Goal: Download file/media

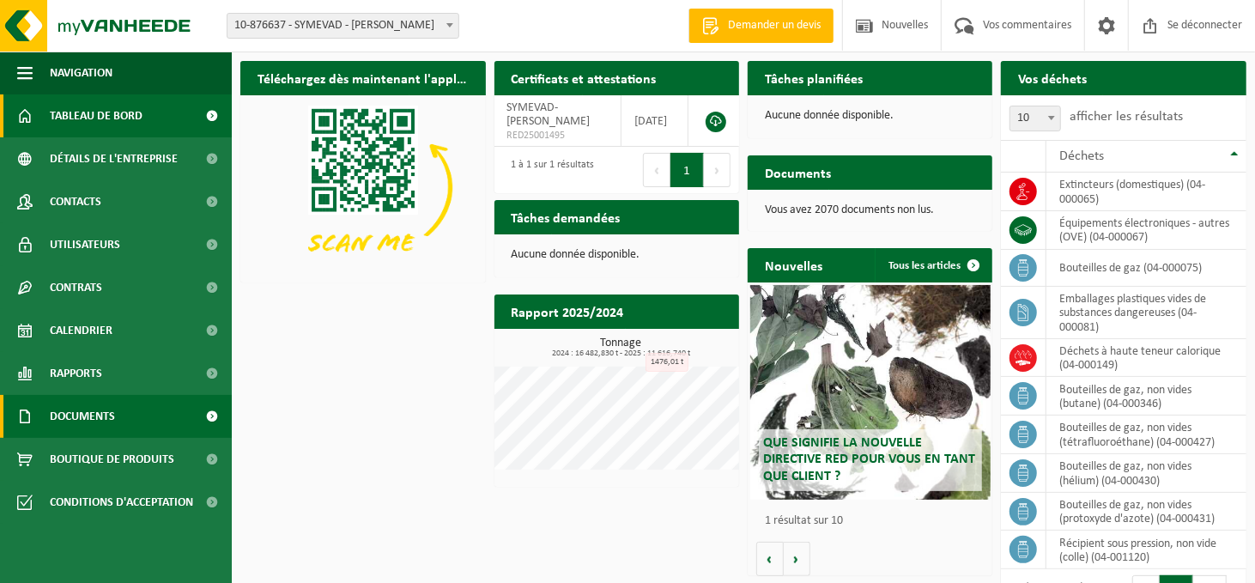
click at [116, 413] on link "Documents" at bounding box center [116, 416] width 232 height 43
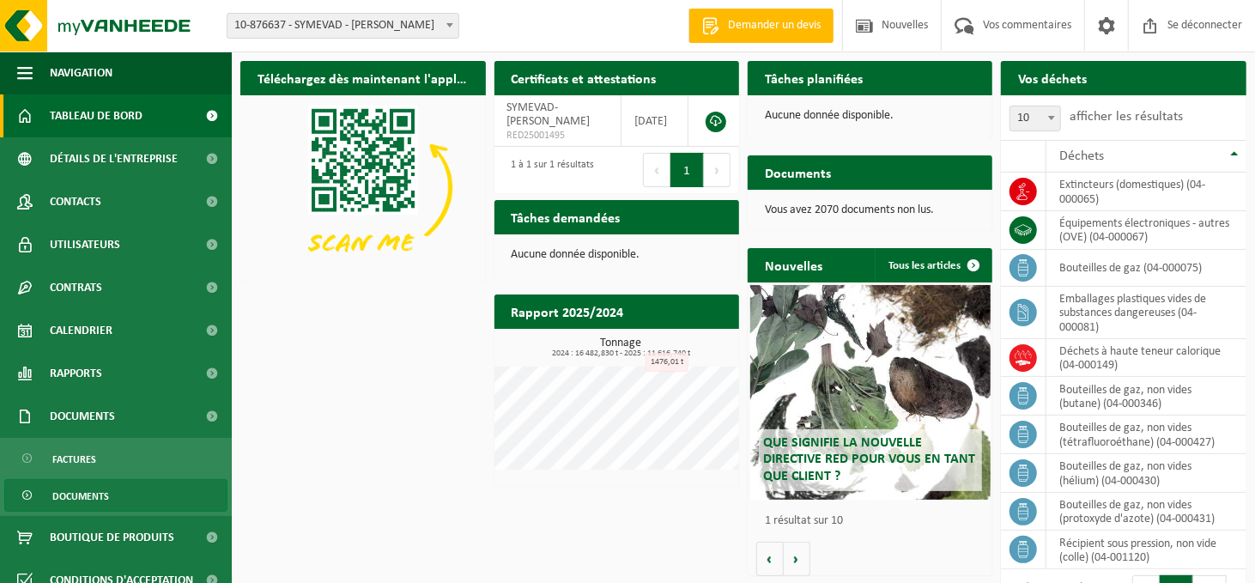
click at [100, 488] on span "Documents" at bounding box center [80, 496] width 57 height 33
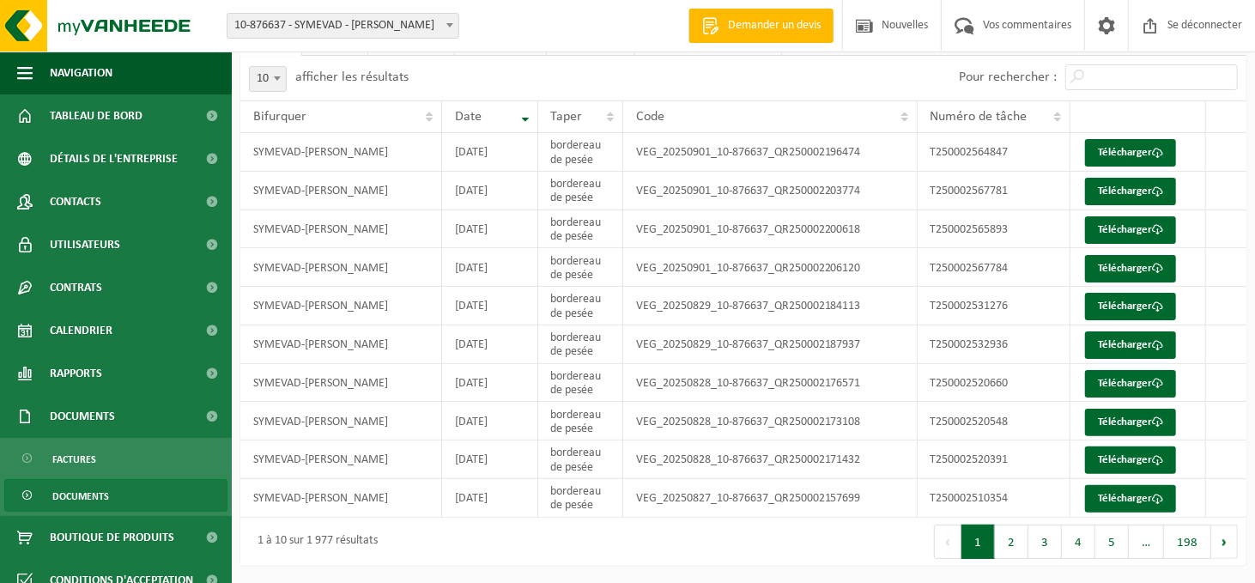
scroll to position [97, 0]
click at [103, 488] on span "Documents" at bounding box center [80, 496] width 57 height 33
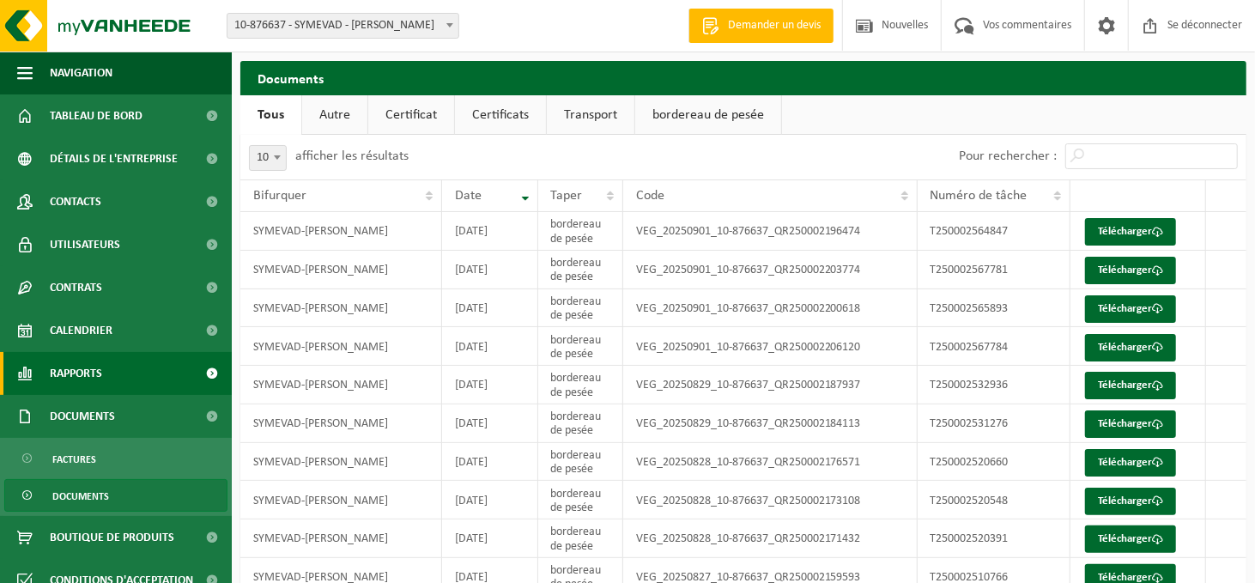
click at [99, 371] on font "Rapports" at bounding box center [76, 373] width 52 height 13
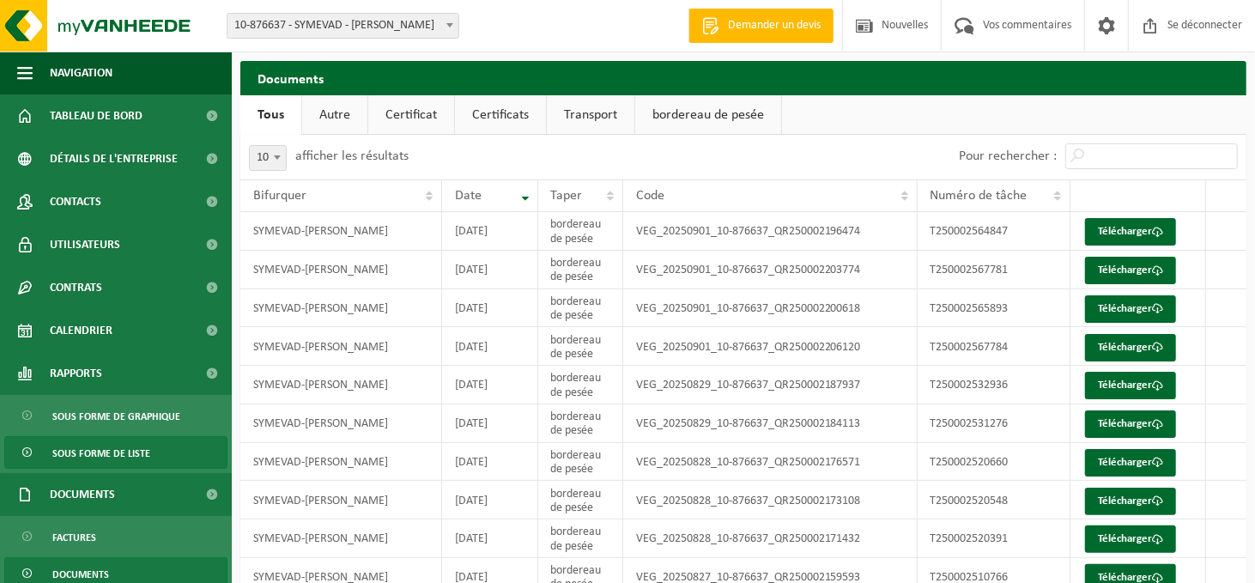
click at [106, 442] on span "Sous forme de liste" at bounding box center [101, 453] width 98 height 33
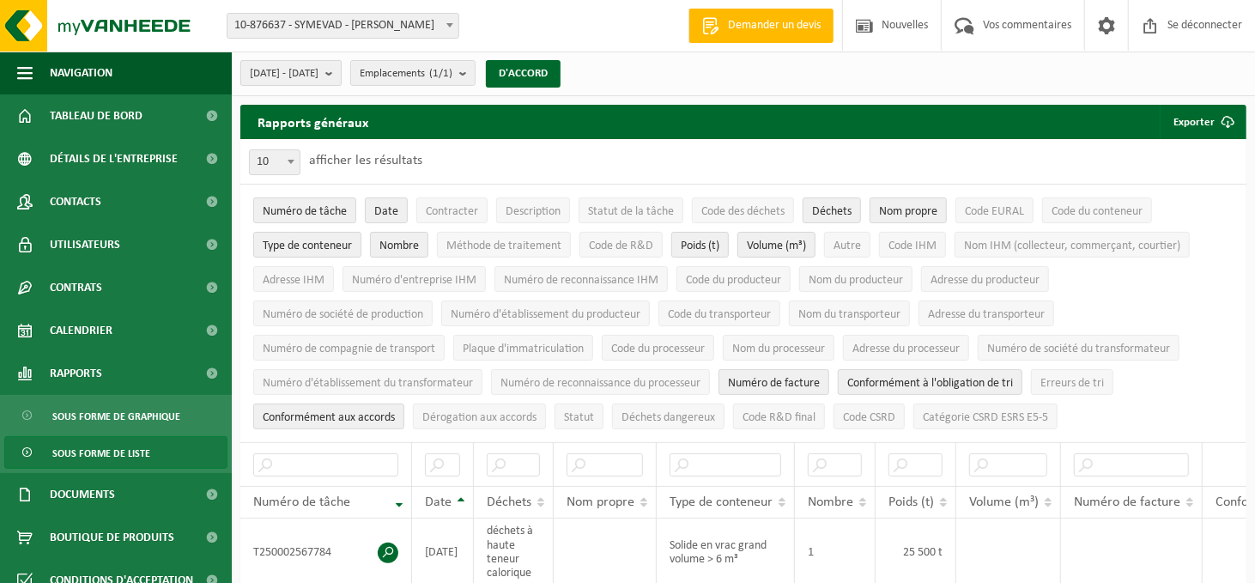
click at [341, 70] on b "submit" at bounding box center [332, 73] width 15 height 24
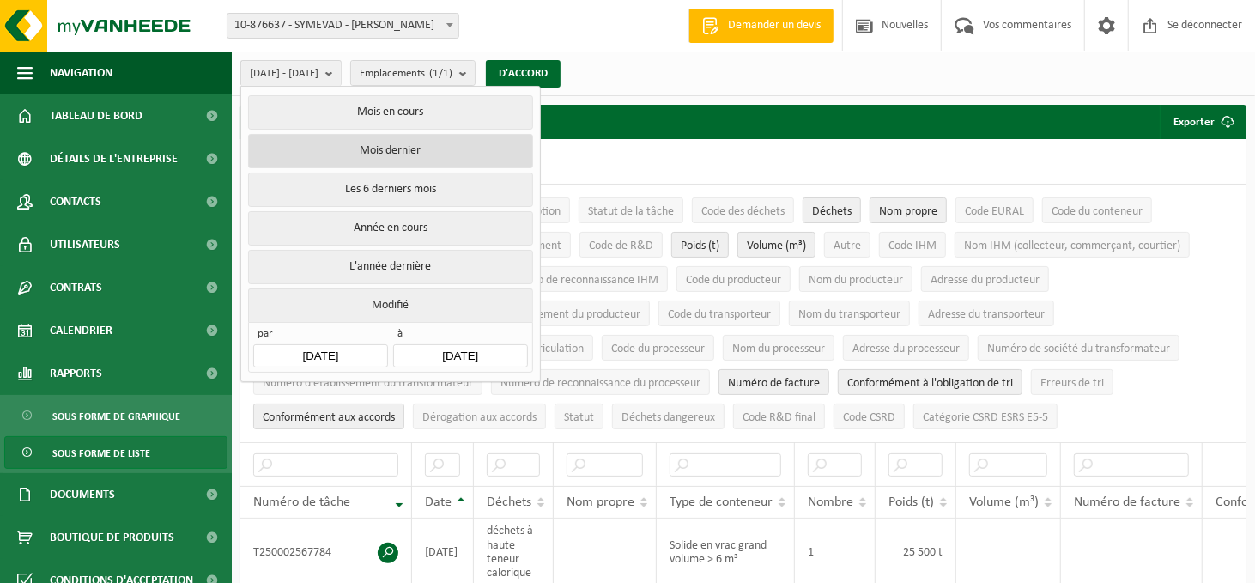
click at [383, 147] on font "Mois dernier" at bounding box center [390, 150] width 61 height 13
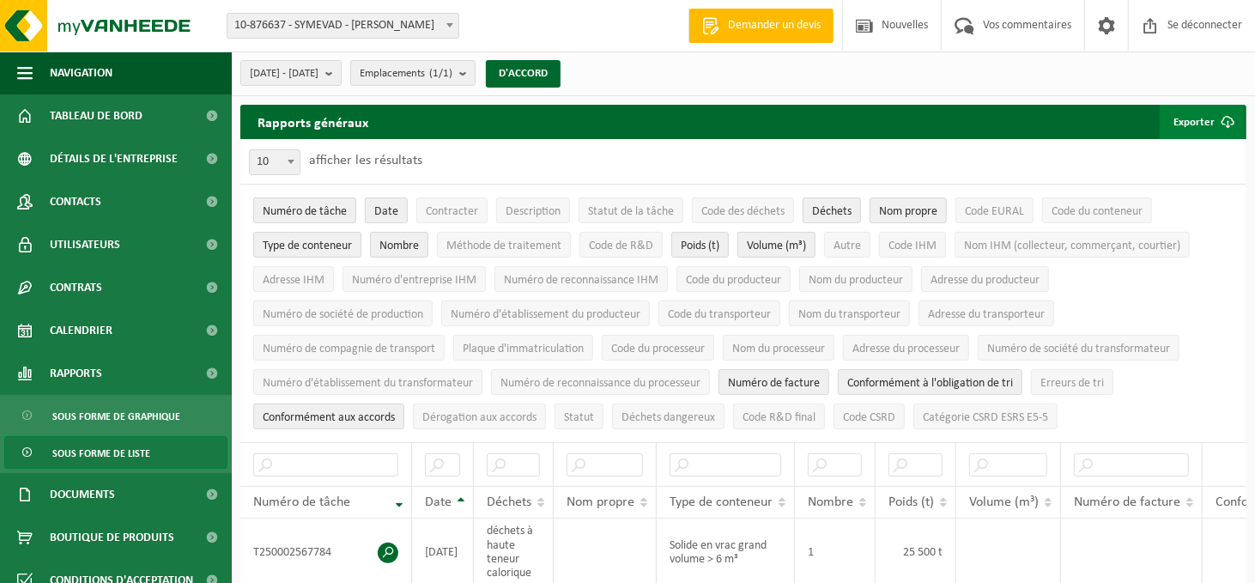
click at [1198, 119] on font "Exporter" at bounding box center [1194, 122] width 41 height 11
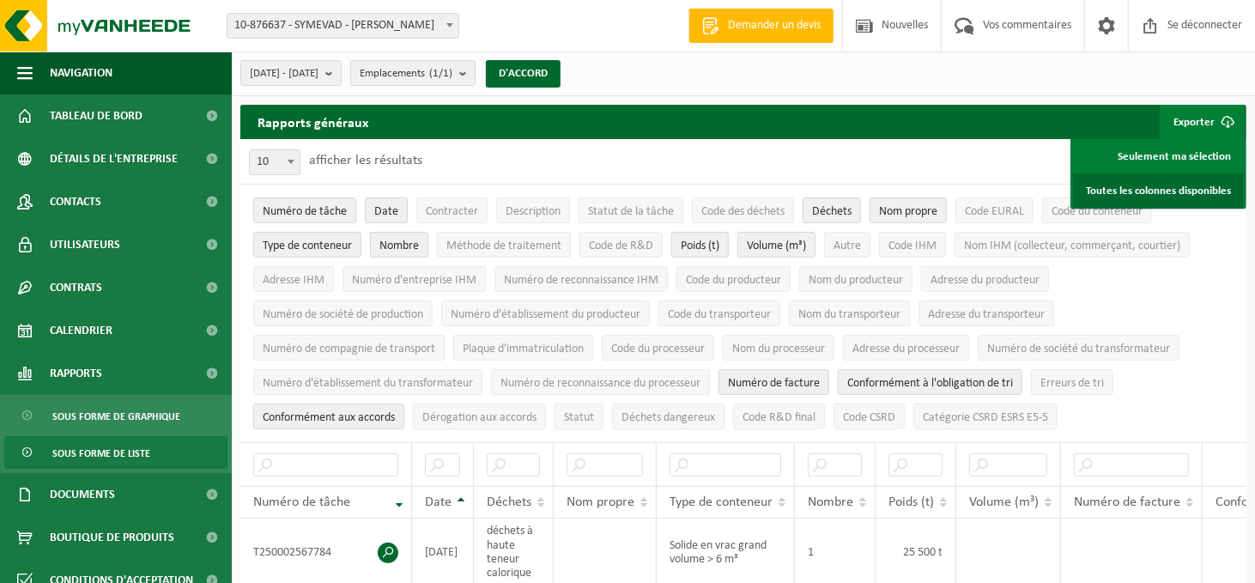
click at [1153, 187] on font "Toutes les colonnes disponibles" at bounding box center [1158, 190] width 145 height 11
click at [904, 174] on div "10 25 50 100 10 afficher les résultats" at bounding box center [743, 161] width 1006 height 45
click at [548, 74] on font "D'ACCORD" at bounding box center [523, 73] width 49 height 11
click at [1195, 117] on font "Exporter" at bounding box center [1194, 122] width 41 height 11
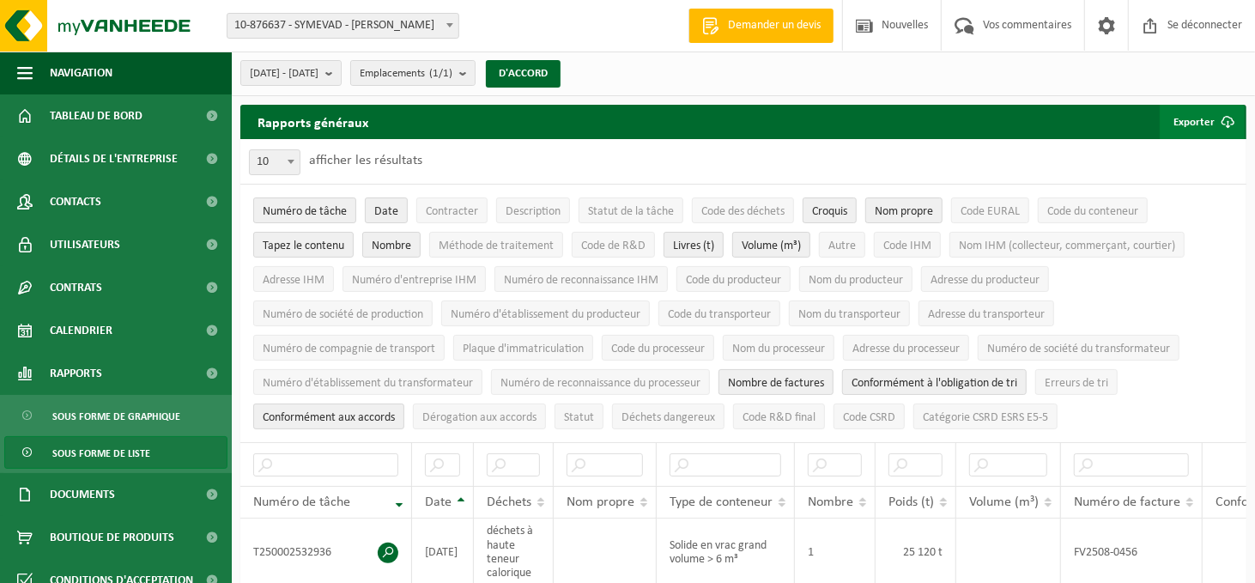
click at [1192, 117] on font "Exporter" at bounding box center [1194, 122] width 41 height 11
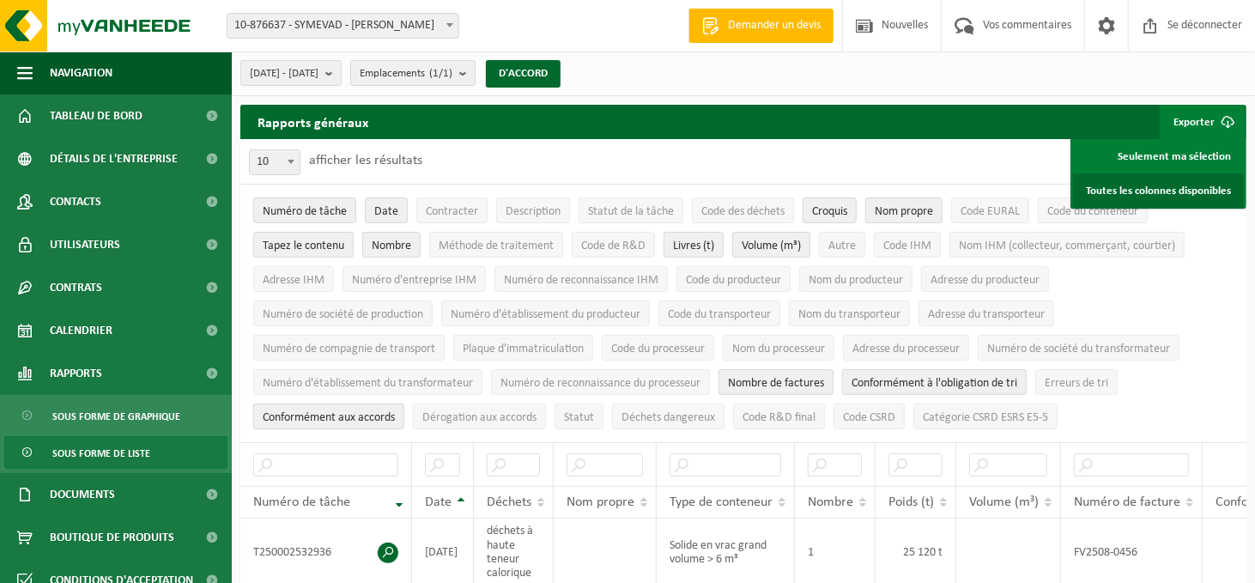
click at [1174, 186] on font "Toutes les colonnes disponibles" at bounding box center [1158, 190] width 145 height 11
click at [341, 72] on b "submit" at bounding box center [332, 73] width 15 height 24
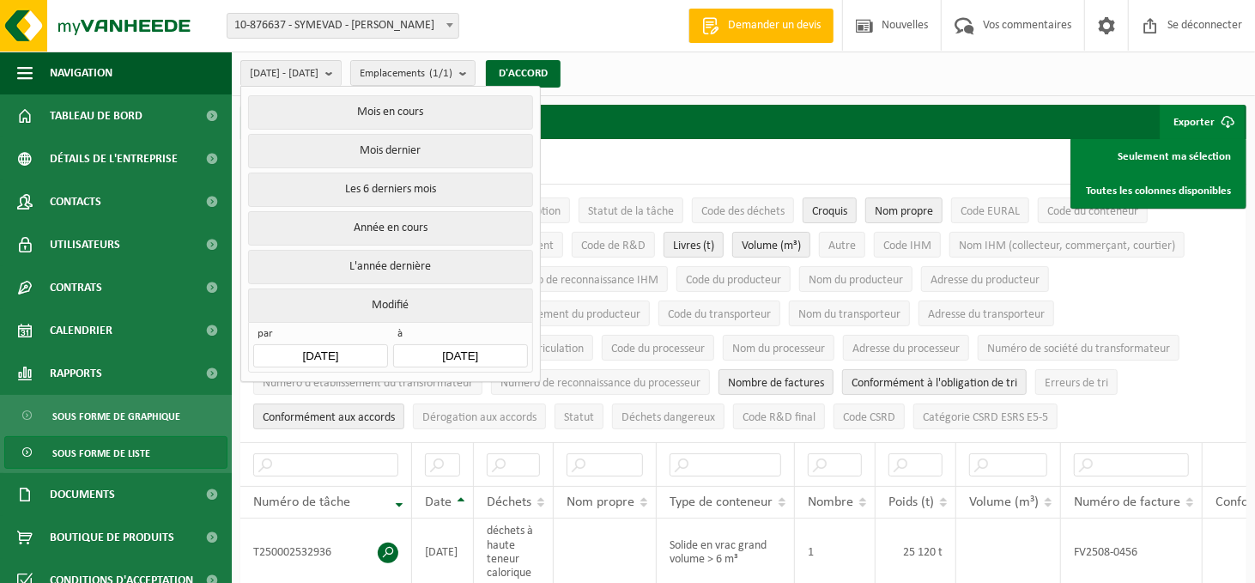
click at [340, 345] on input "[DATE]" at bounding box center [320, 355] width 134 height 23
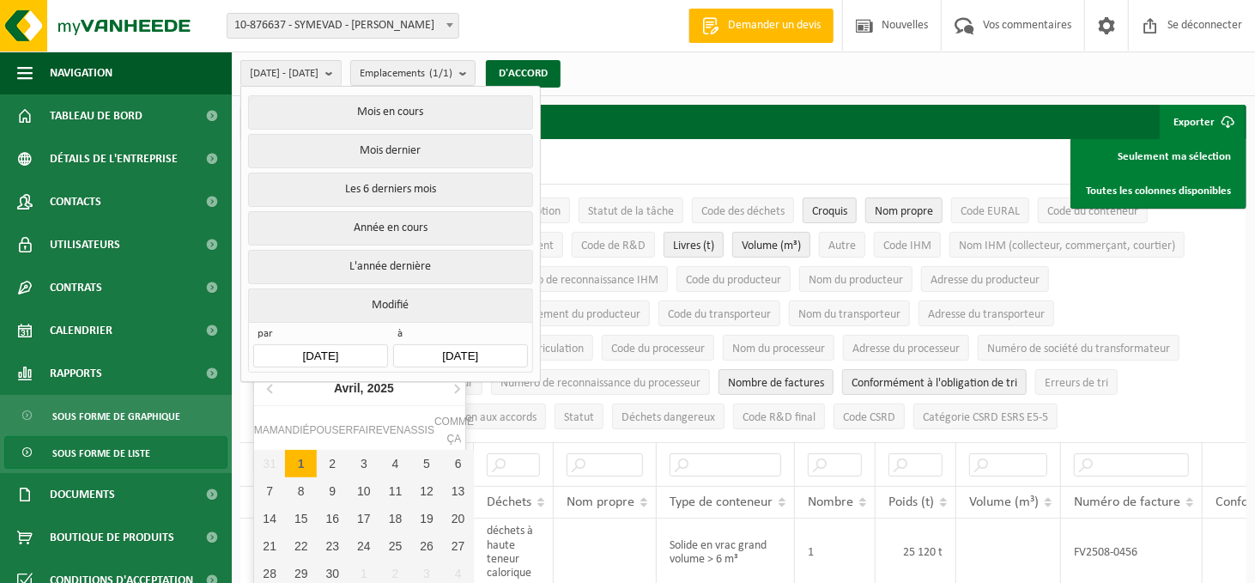
click at [293, 462] on div "1" at bounding box center [301, 463] width 32 height 27
type input "[DATE]"
click at [300, 461] on font "1" at bounding box center [301, 464] width 7 height 14
type input "[DATE]"
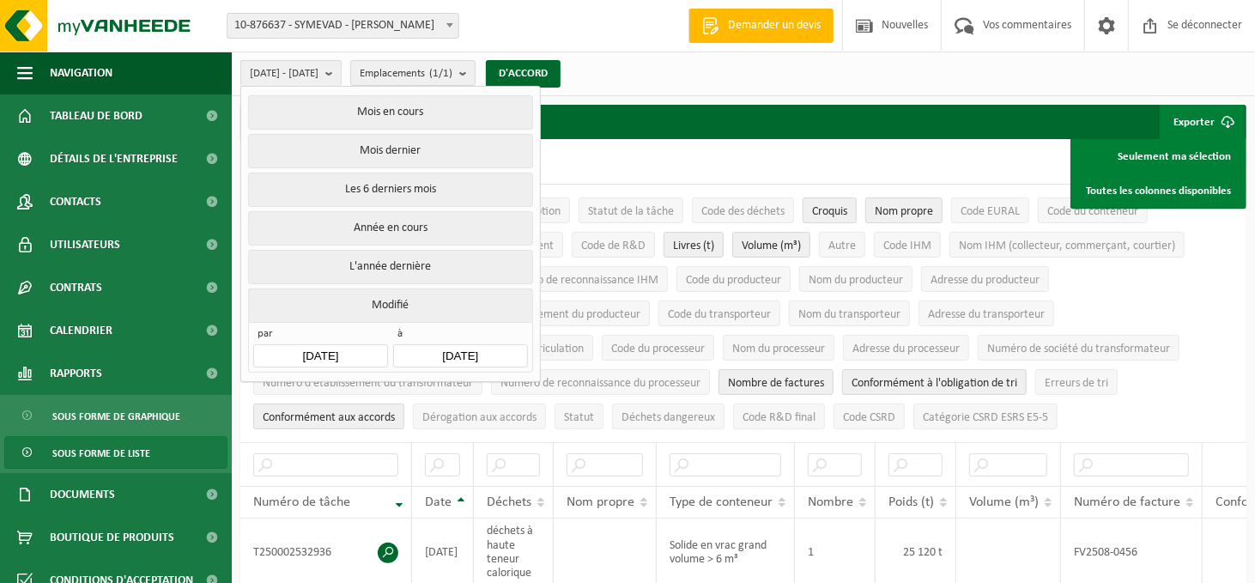
click at [472, 346] on input "[DATE]" at bounding box center [460, 355] width 134 height 23
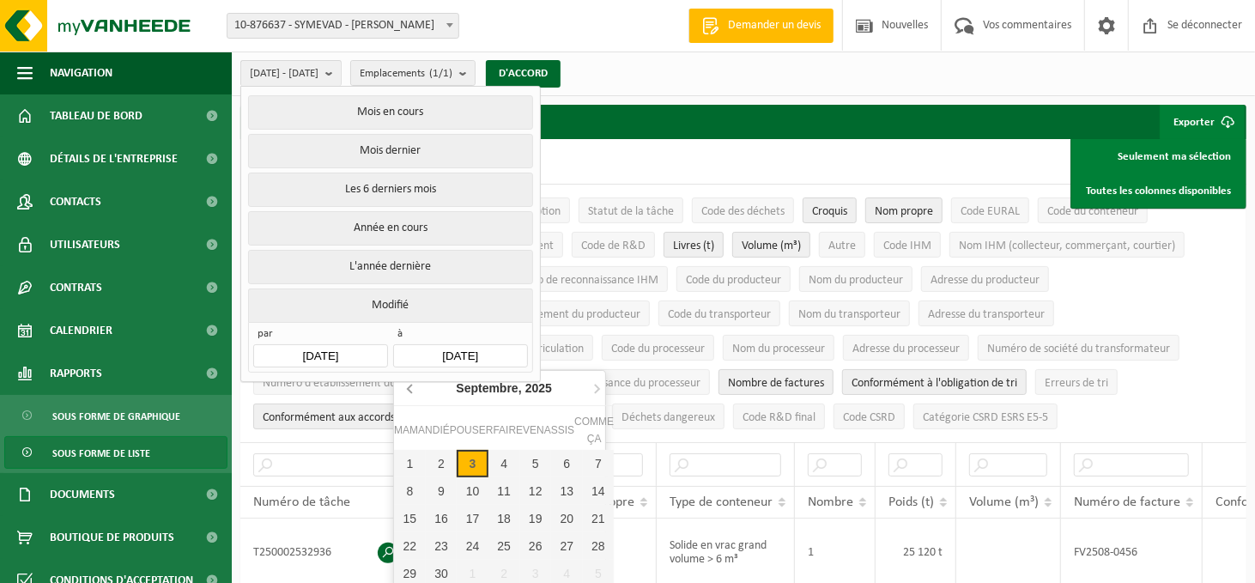
click at [408, 388] on icon at bounding box center [410, 389] width 4 height 9
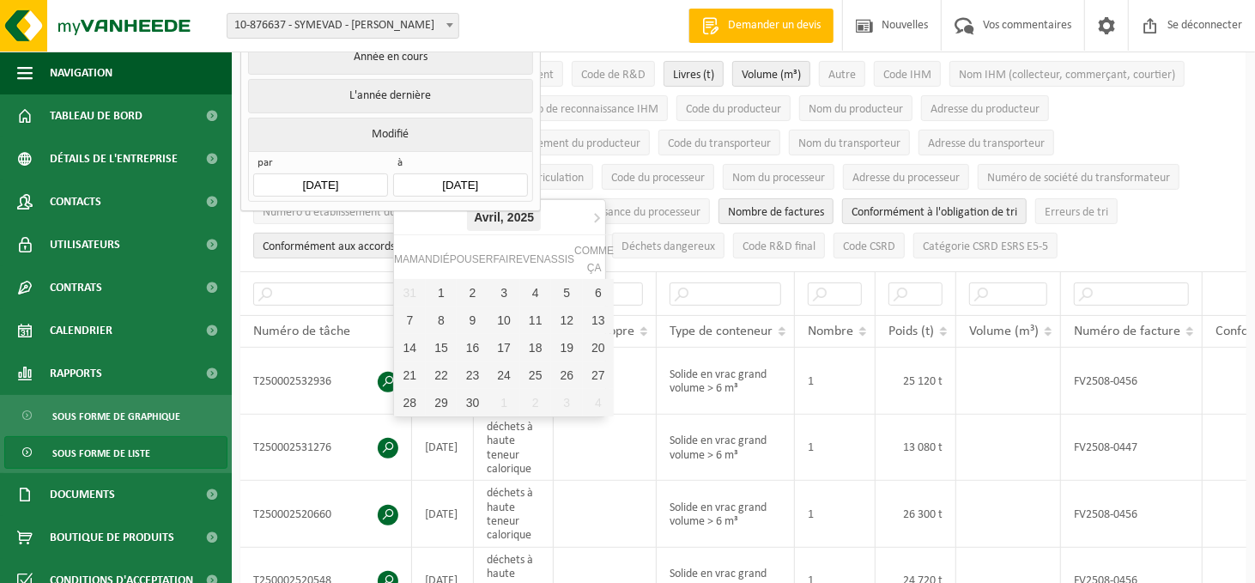
scroll to position [172, 0]
click at [476, 402] on font "30" at bounding box center [473, 402] width 14 height 14
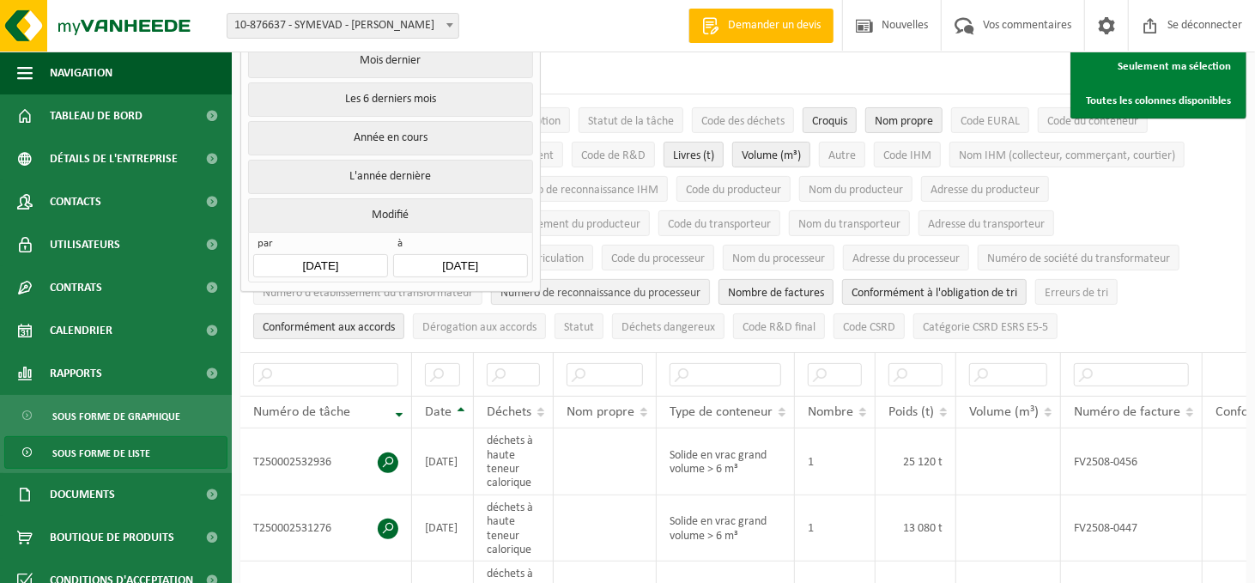
scroll to position [0, 0]
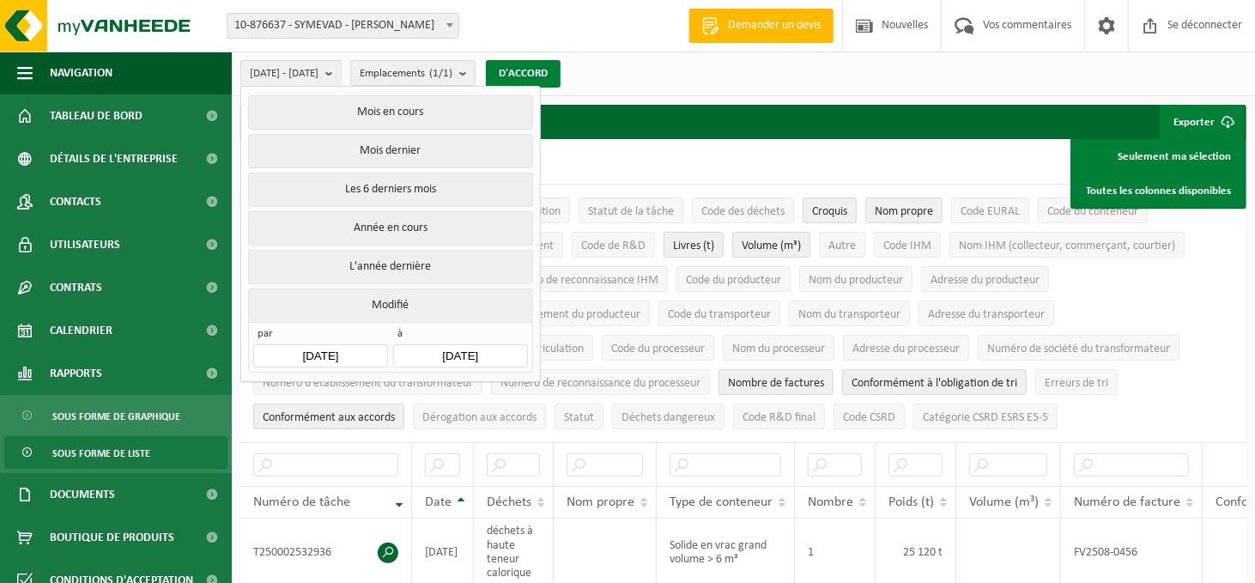
click at [548, 70] on font "D'ACCORD" at bounding box center [523, 73] width 49 height 11
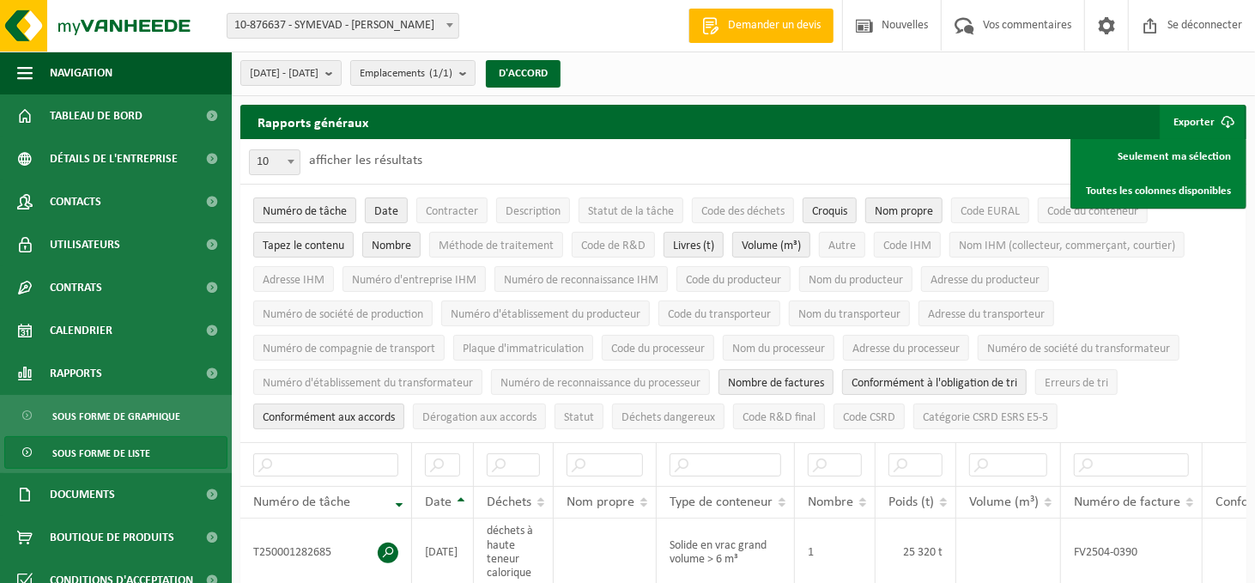
click at [1186, 123] on font "Exporter" at bounding box center [1194, 122] width 41 height 11
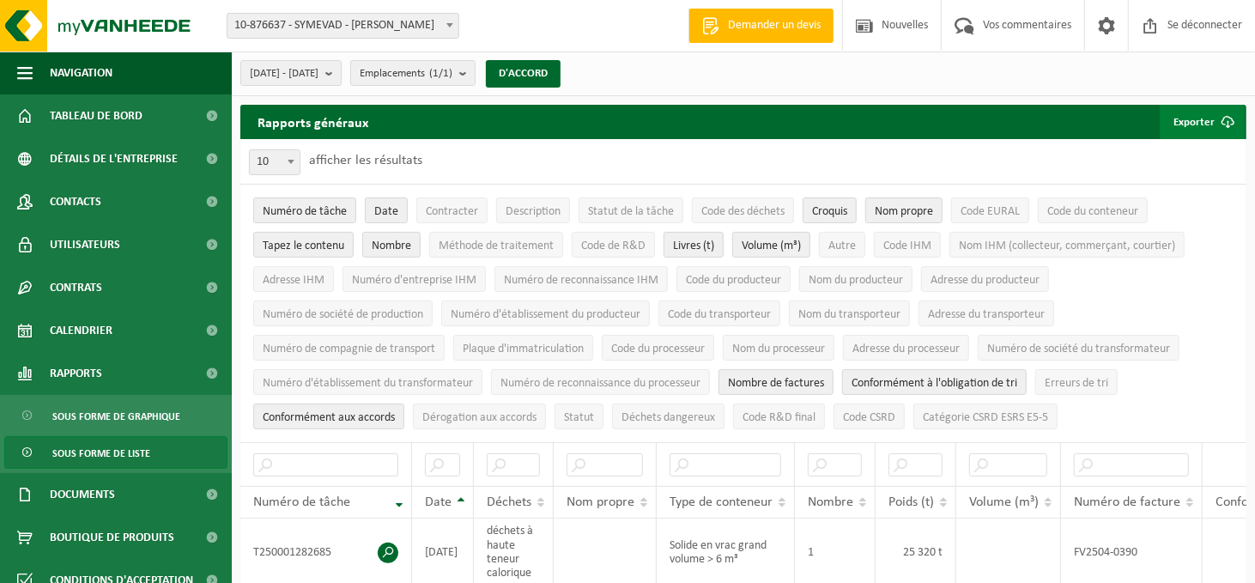
click at [1185, 118] on font "Exporter" at bounding box center [1194, 122] width 41 height 11
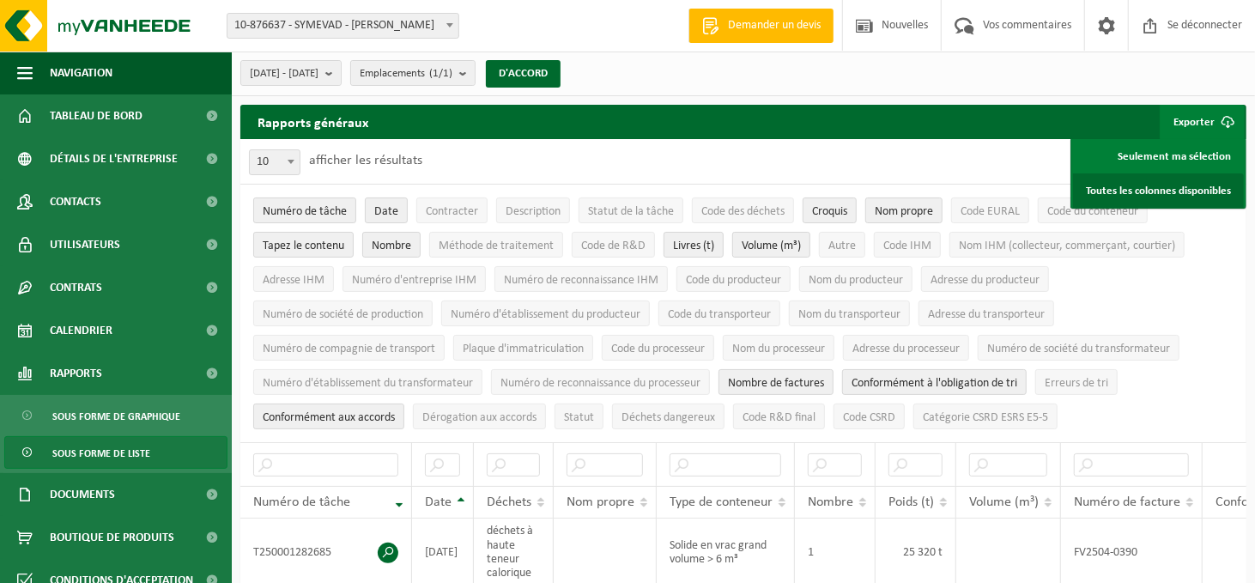
click at [1125, 192] on font "Toutes les colonnes disponibles" at bounding box center [1158, 190] width 145 height 11
click at [342, 73] on button "[DATE] - [DATE]" at bounding box center [290, 73] width 101 height 26
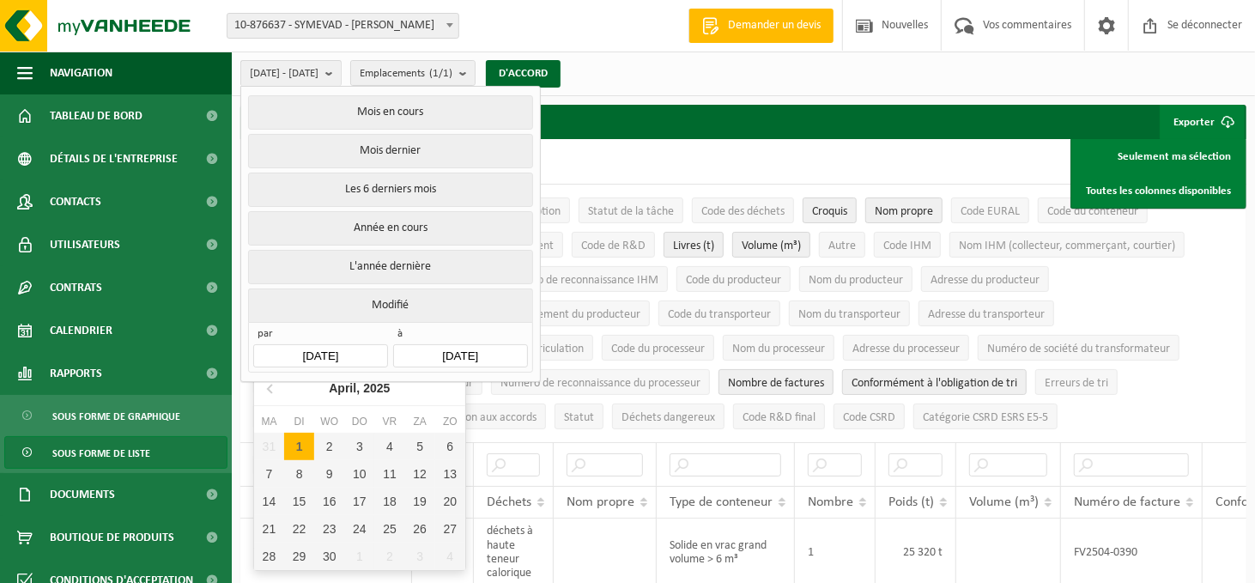
click at [322, 344] on input "[DATE]" at bounding box center [320, 355] width 134 height 23
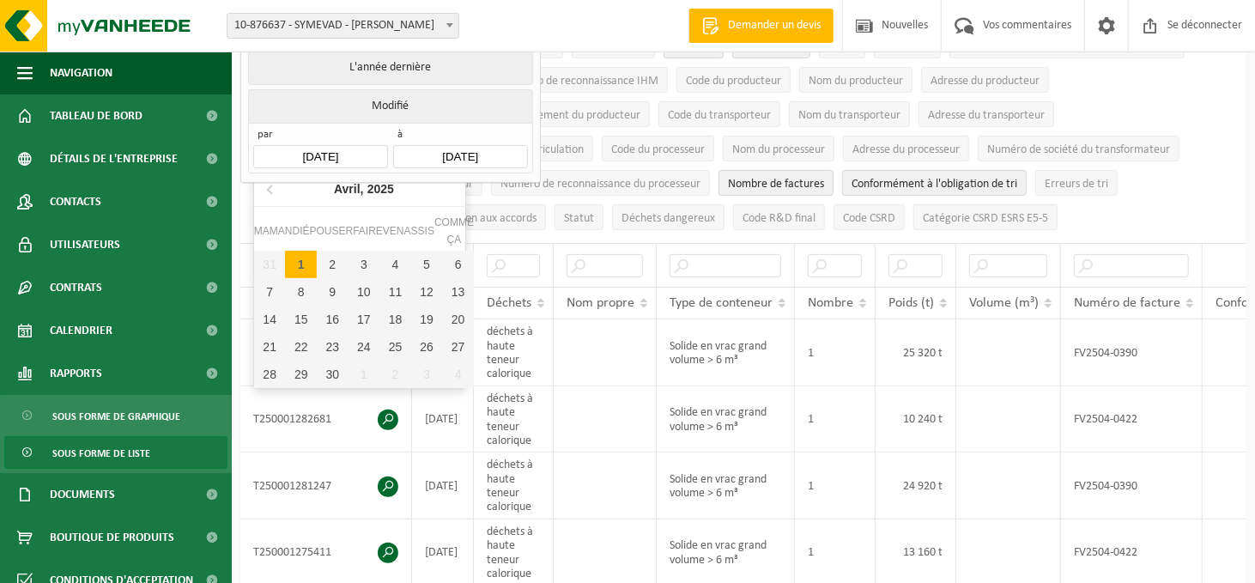
scroll to position [86, 0]
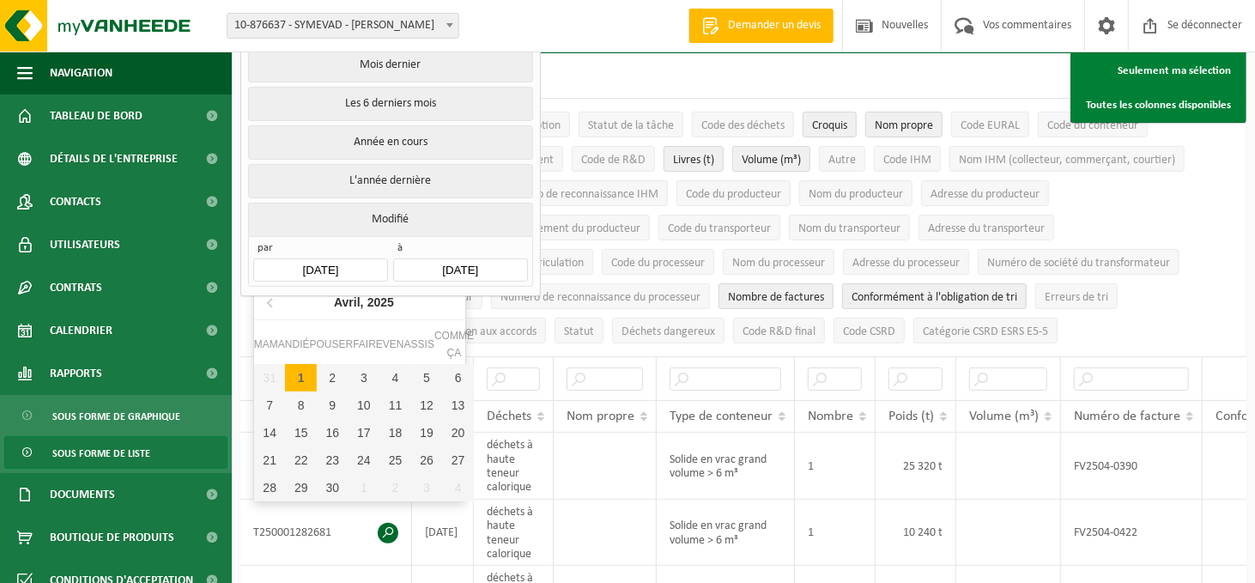
click at [449, 294] on nav "[DATE]" at bounding box center [364, 302] width 220 height 35
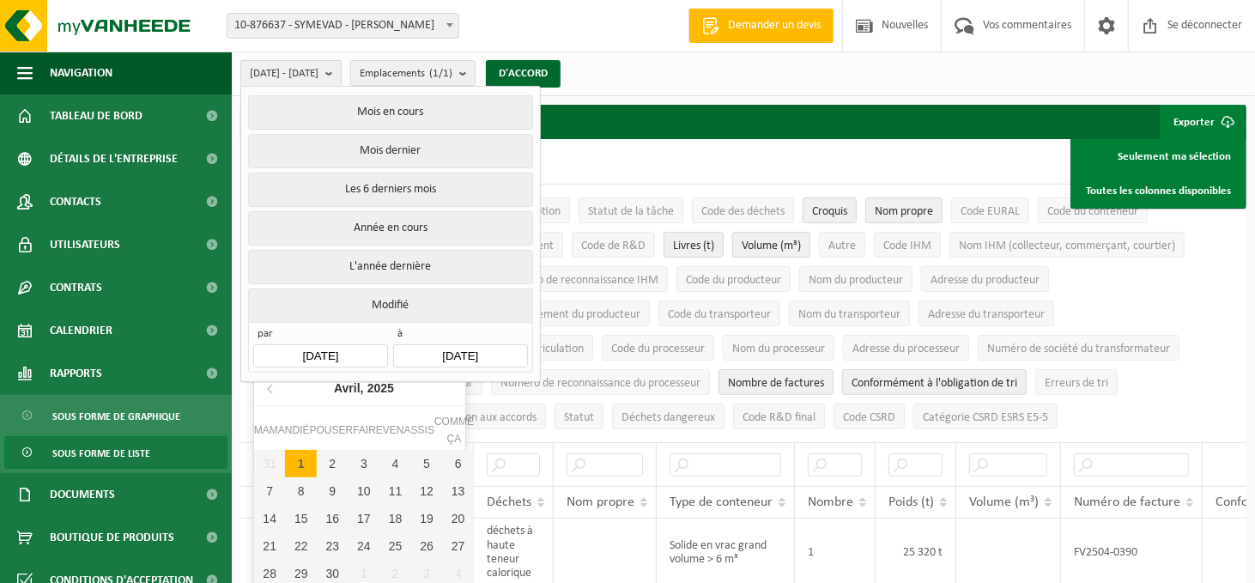
click at [341, 73] on b "submit" at bounding box center [332, 73] width 15 height 25
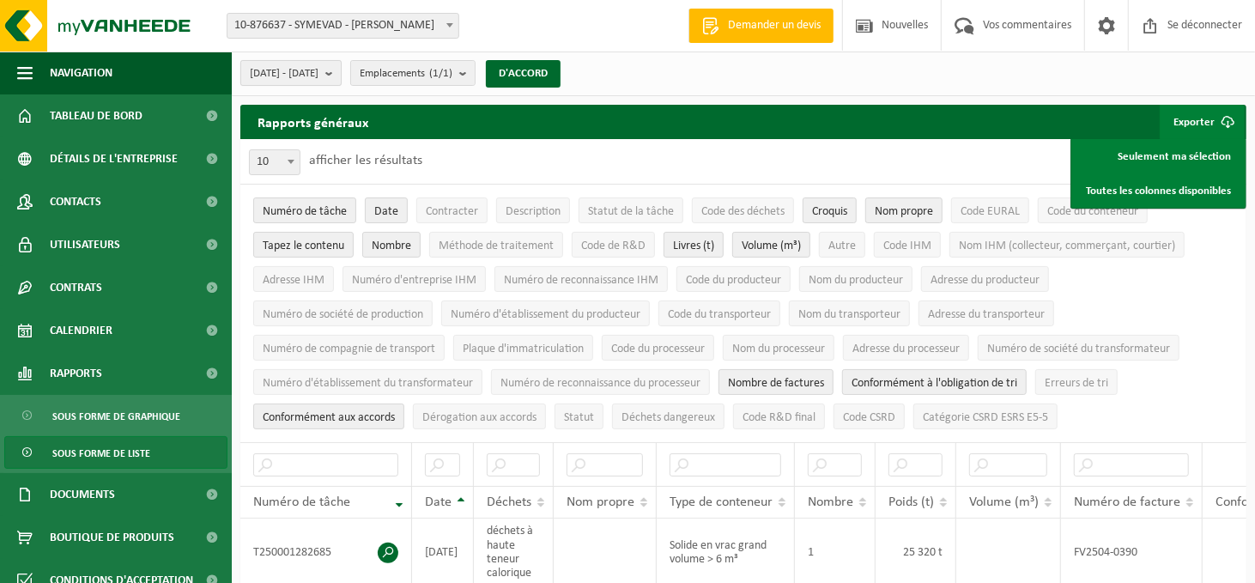
click at [341, 73] on b "submit" at bounding box center [332, 73] width 15 height 24
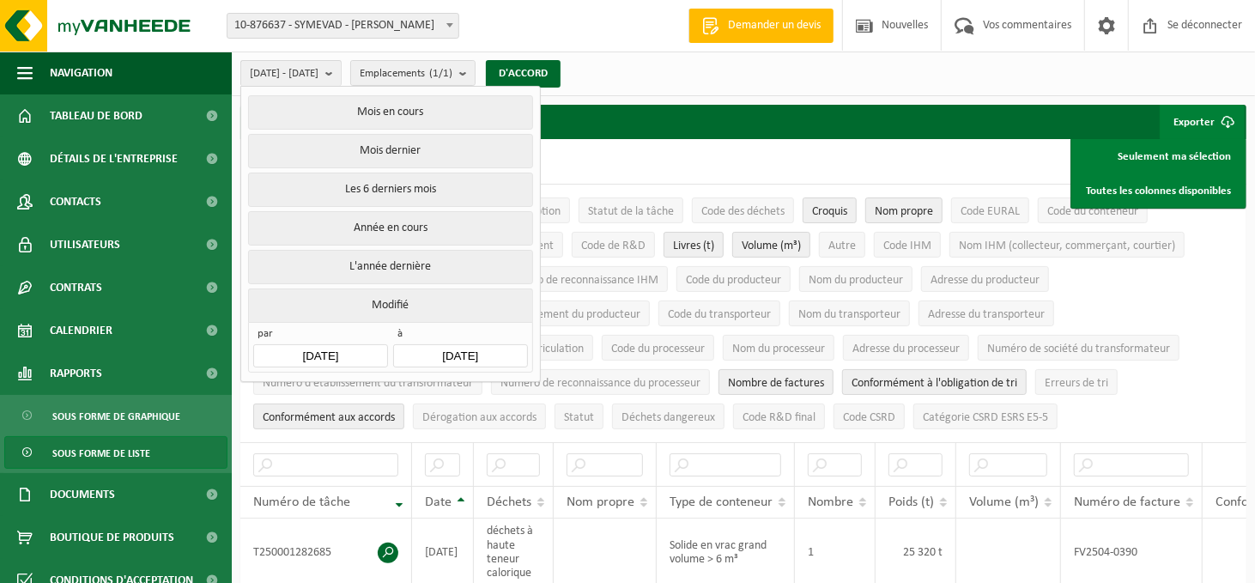
click at [395, 344] on input "[DATE]" at bounding box center [460, 355] width 134 height 23
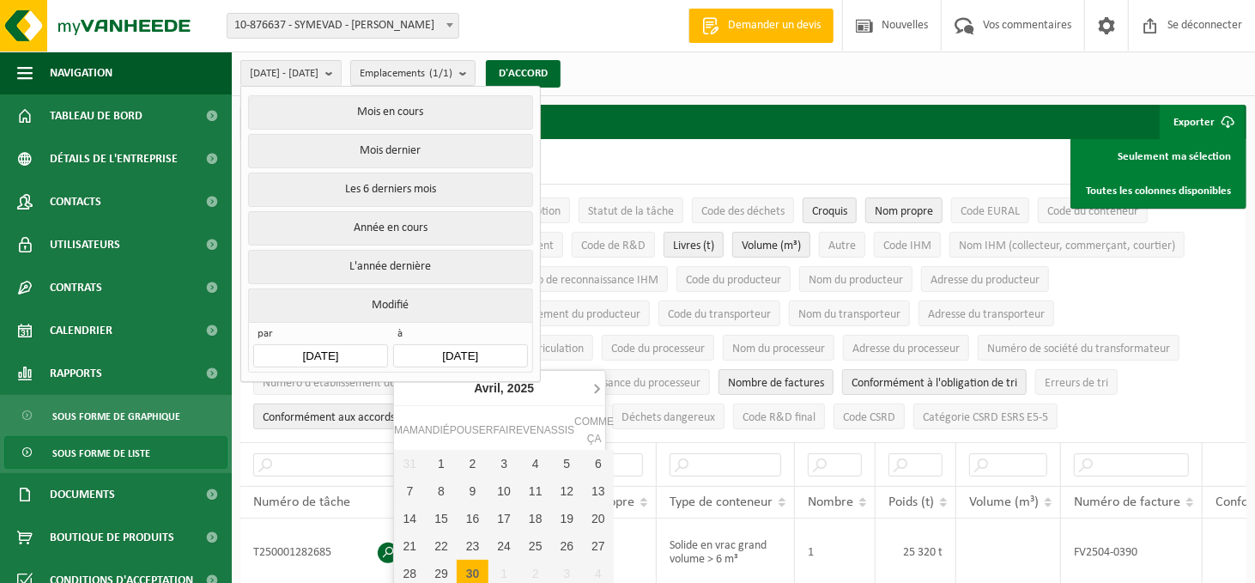
click at [597, 384] on icon at bounding box center [596, 387] width 27 height 27
click at [411, 391] on icon at bounding box center [410, 389] width 4 height 9
click at [597, 386] on icon at bounding box center [597, 389] width 4 height 9
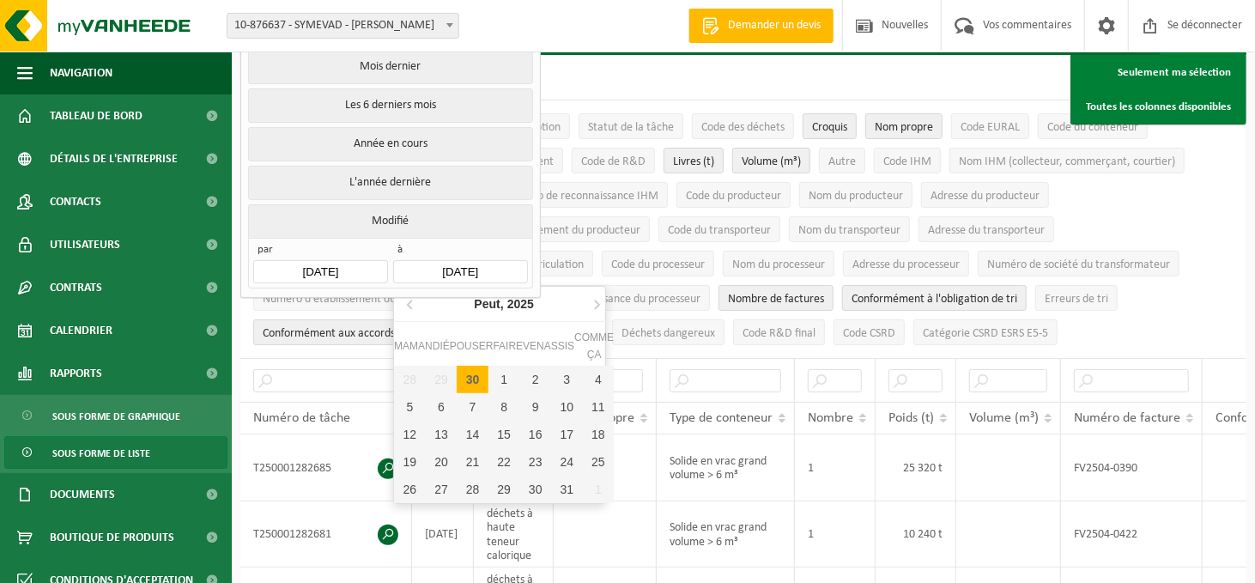
scroll to position [172, 0]
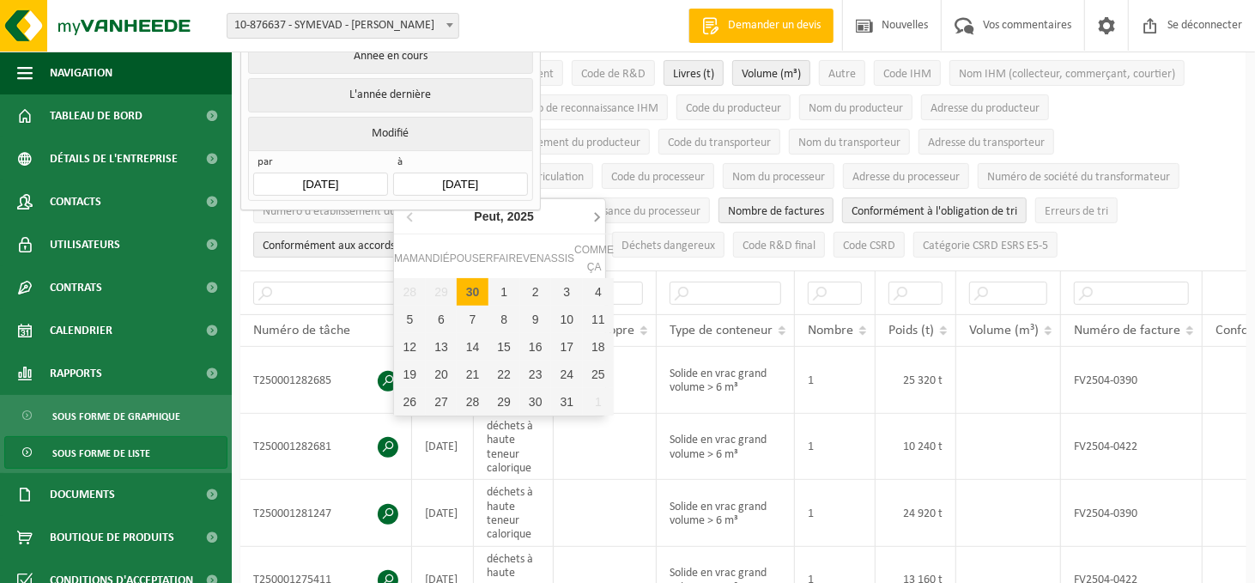
click at [601, 219] on icon at bounding box center [596, 216] width 27 height 27
click at [408, 215] on icon at bounding box center [410, 217] width 4 height 9
click at [502, 288] on font "1" at bounding box center [503, 292] width 7 height 14
type input "[DATE]"
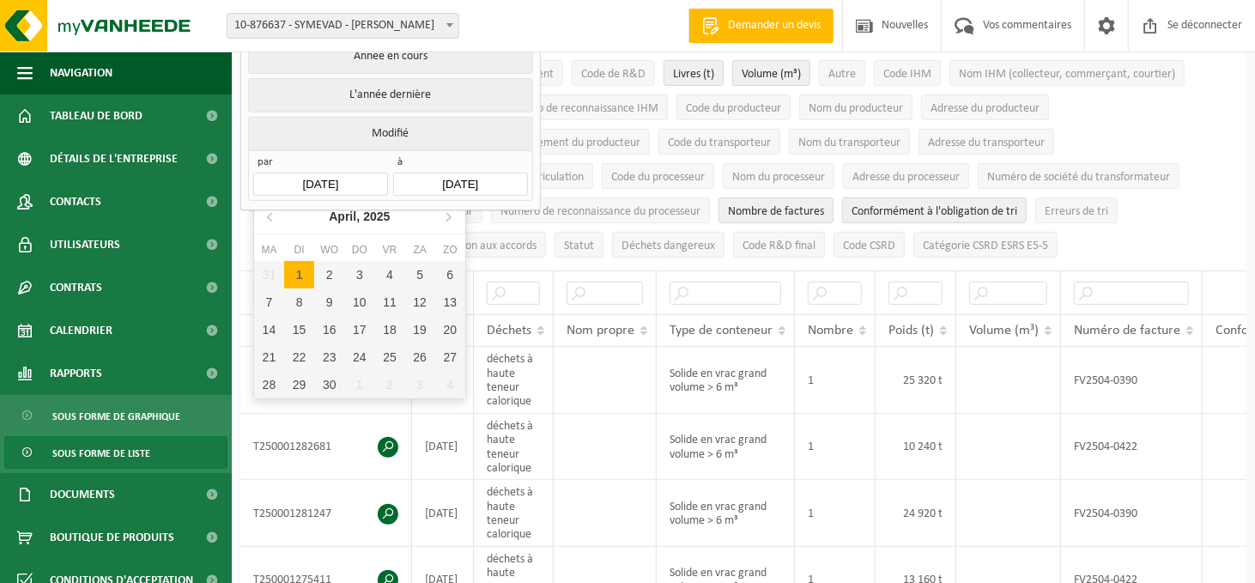
click at [357, 176] on input "[DATE]" at bounding box center [320, 184] width 134 height 23
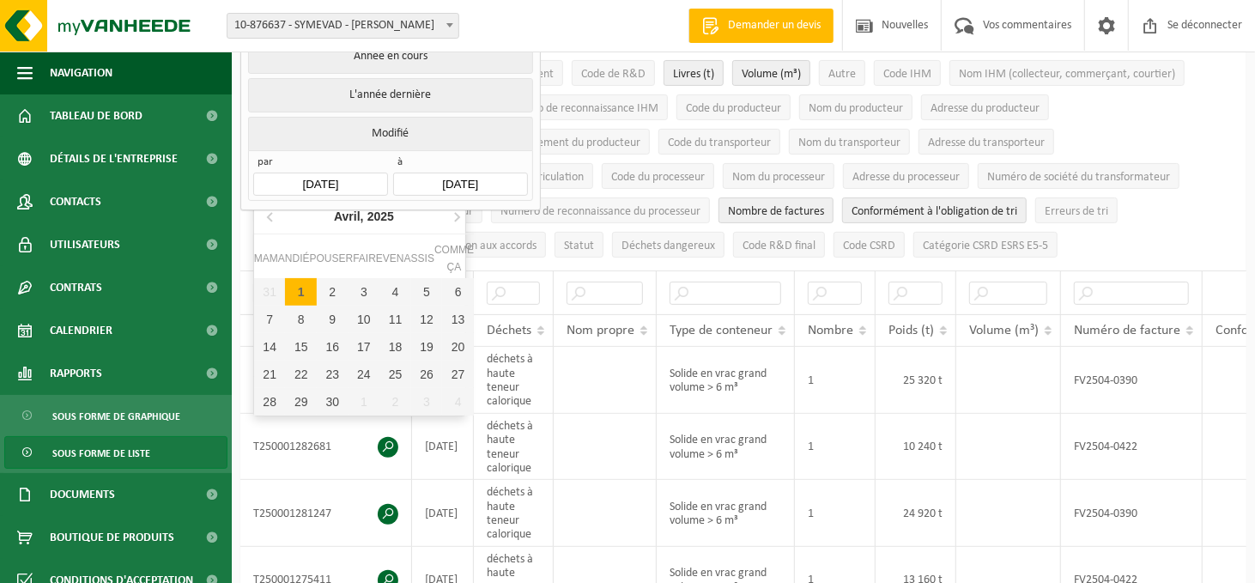
drag, startPoint x: 355, startPoint y: 173, endPoint x: 324, endPoint y: 171, distance: 31.0
click at [324, 173] on input "[DATE]" at bounding box center [320, 184] width 134 height 23
click at [452, 221] on icon at bounding box center [456, 216] width 27 height 27
click at [452, 221] on nav "Peut, 2025" at bounding box center [364, 216] width 220 height 35
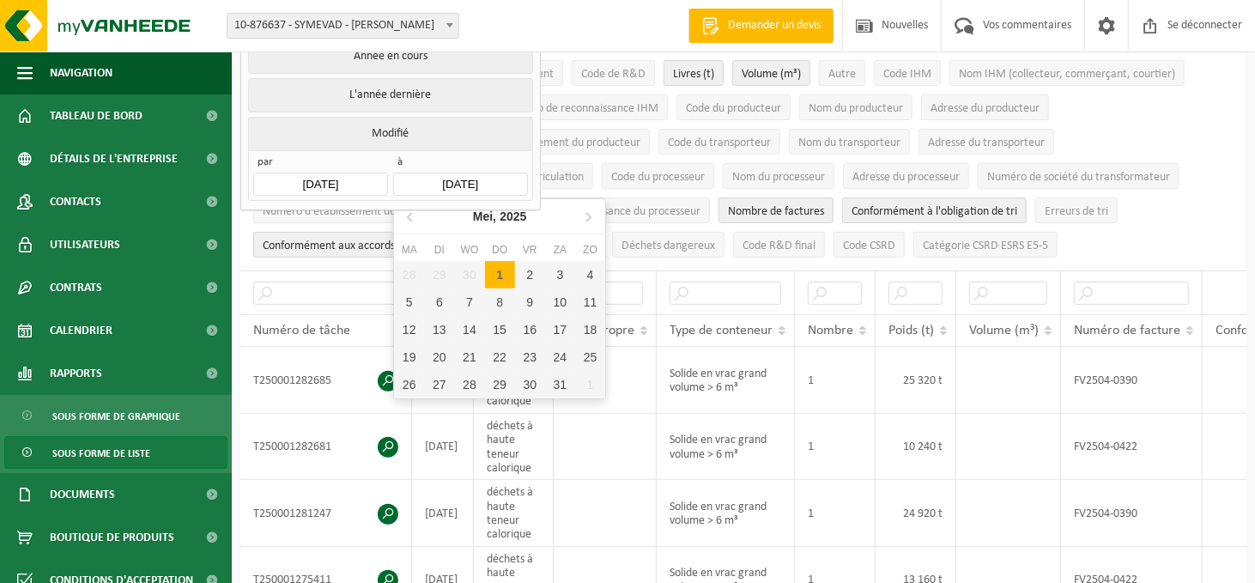
click at [399, 173] on input "[DATE]" at bounding box center [460, 184] width 134 height 23
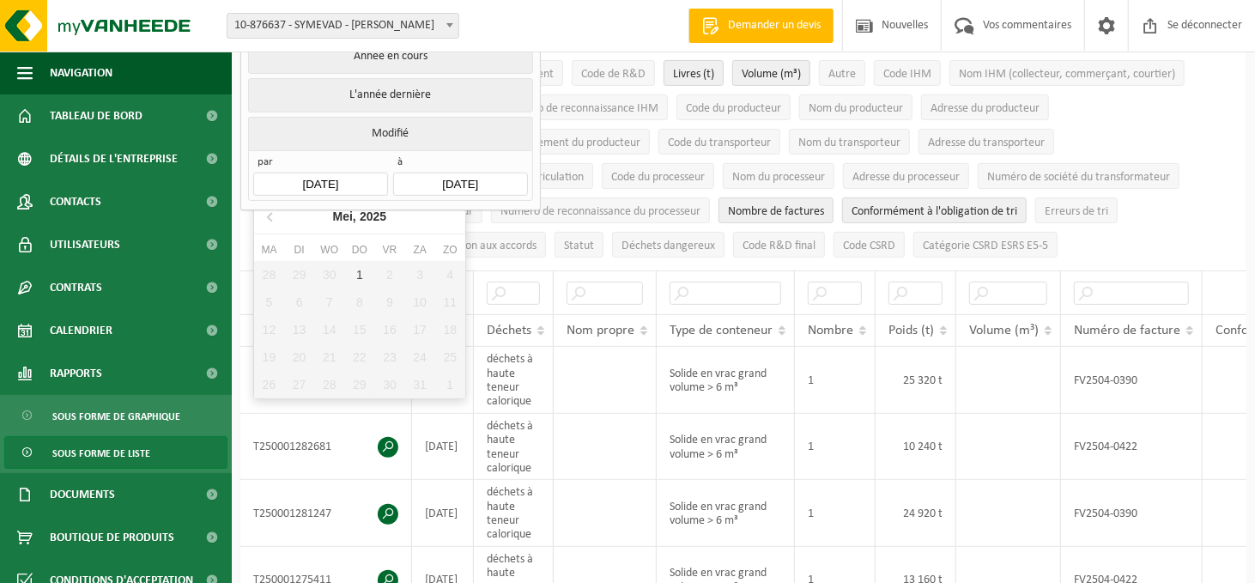
click at [361, 176] on input "[DATE]" at bounding box center [320, 184] width 134 height 23
click at [355, 173] on input "[DATE]" at bounding box center [320, 184] width 134 height 23
click at [349, 176] on input "[DATE]" at bounding box center [320, 184] width 134 height 23
click at [349, 178] on input "[DATE]" at bounding box center [320, 184] width 134 height 23
